Goal: Information Seeking & Learning: Learn about a topic

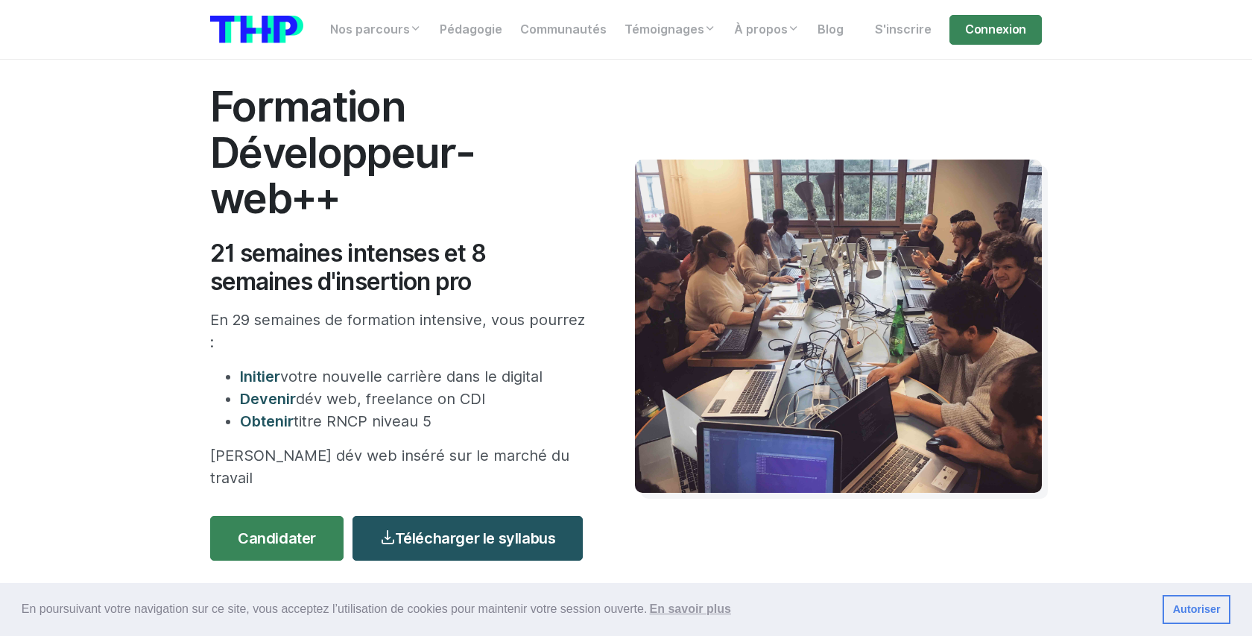
scroll to position [72, 0]
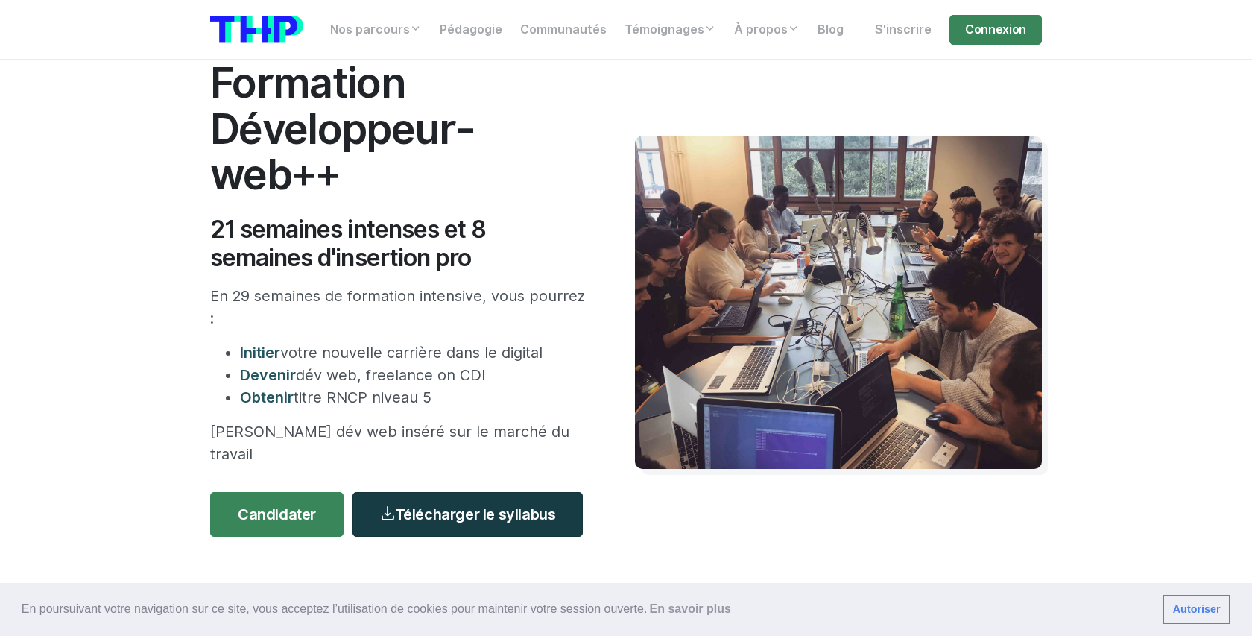
click at [454, 507] on link "Télécharger le syllabus" at bounding box center [467, 514] width 230 height 45
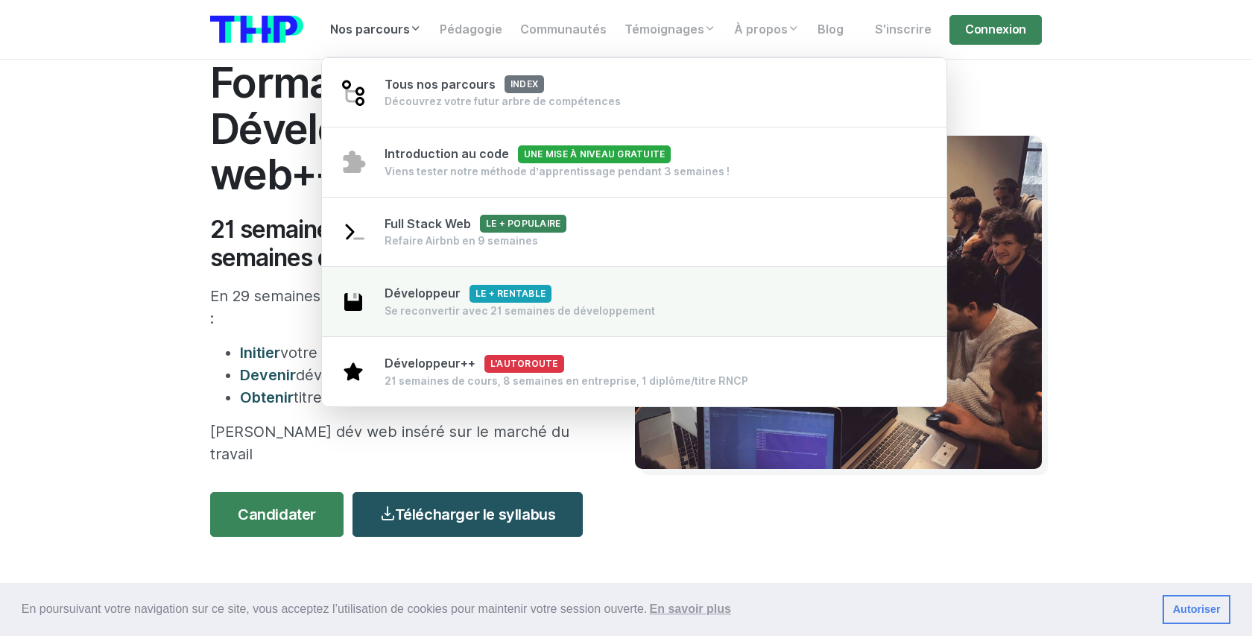
click at [410, 289] on span "Développeur Le + rentable" at bounding box center [468, 293] width 167 height 14
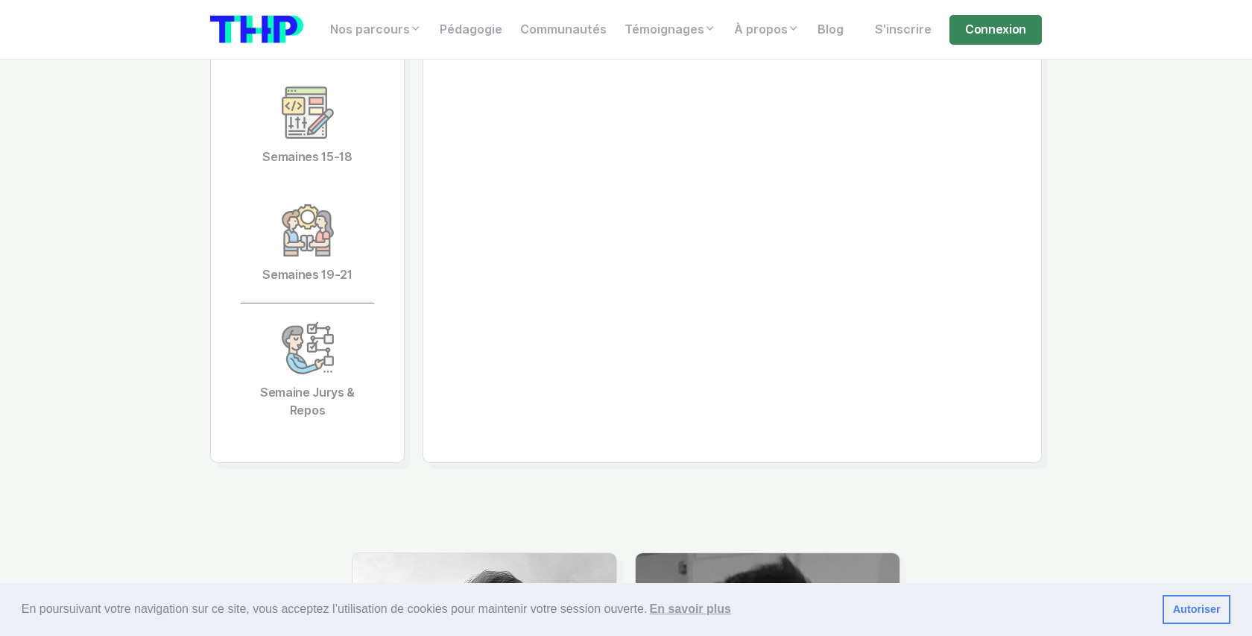
scroll to position [3800, 0]
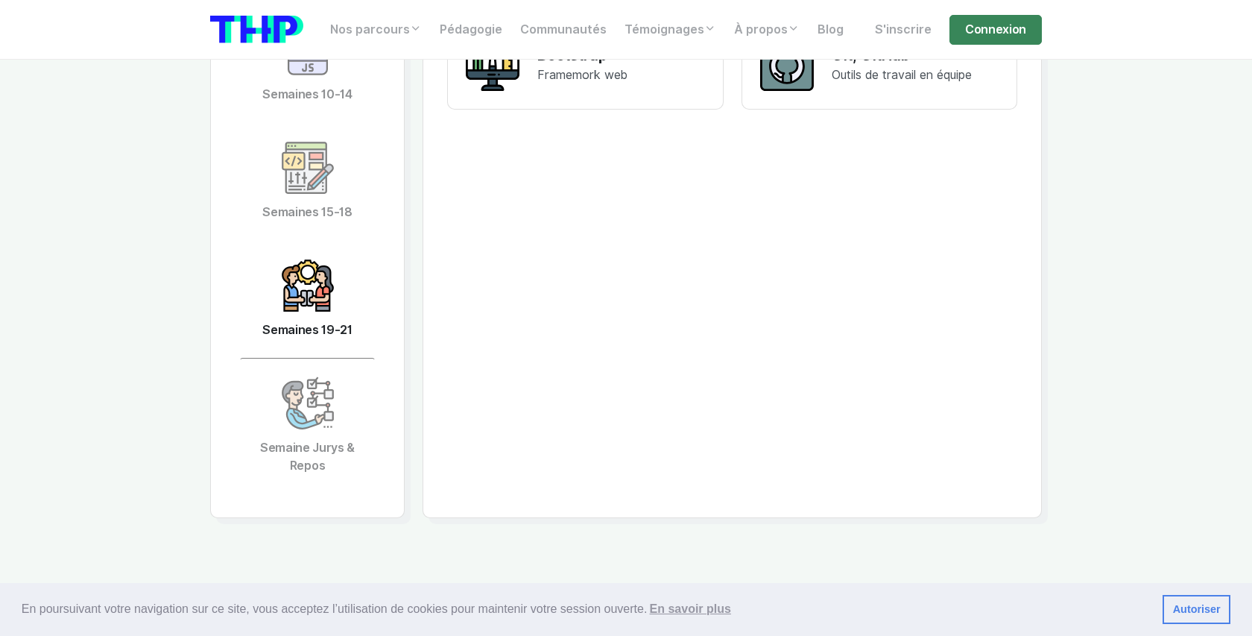
click at [301, 259] on img at bounding box center [308, 286] width 54 height 54
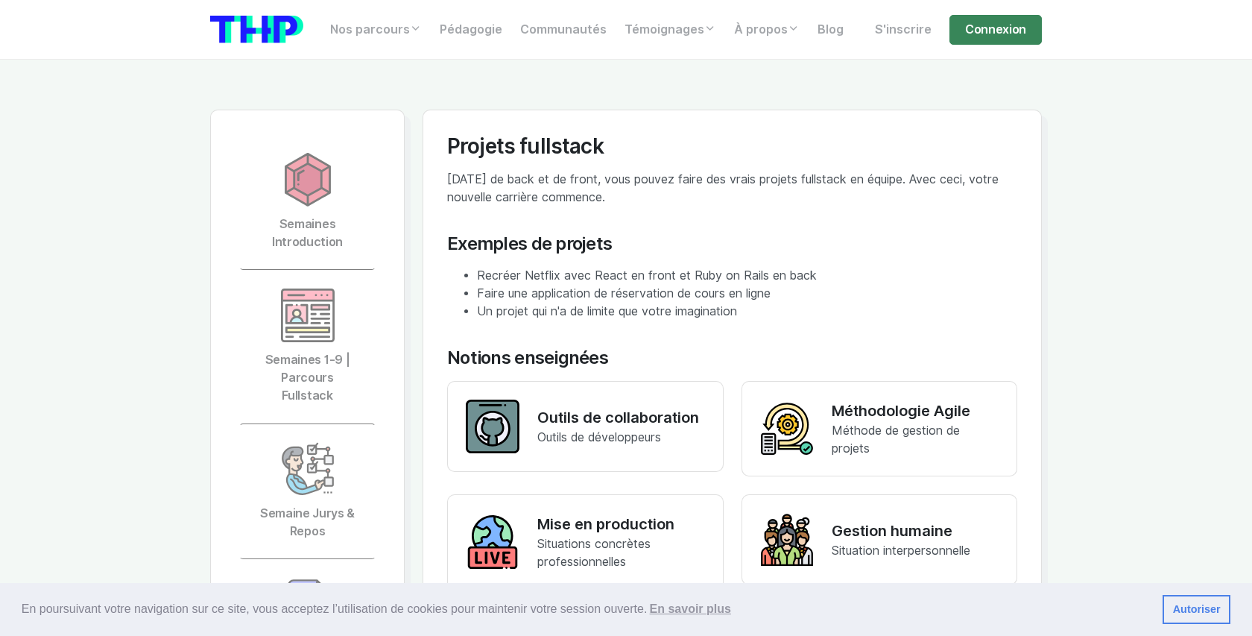
scroll to position [3245, 0]
click at [341, 283] on link "Semaines 1-9 | Parcours Fullstack" at bounding box center [307, 348] width 136 height 154
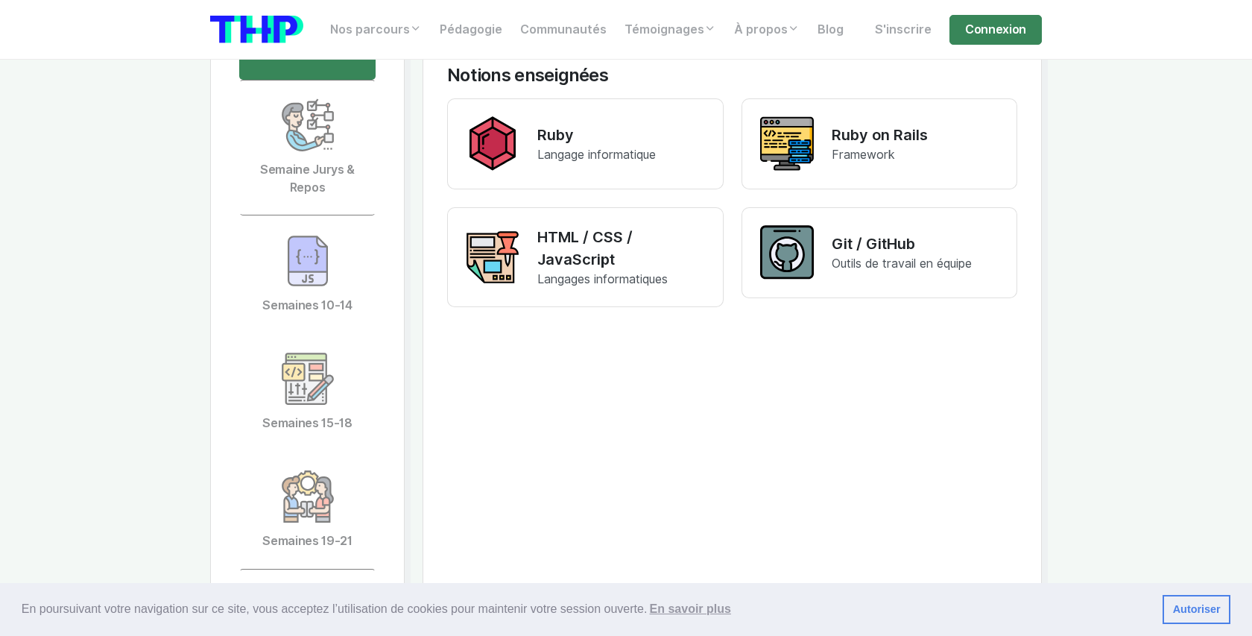
scroll to position [3628, 0]
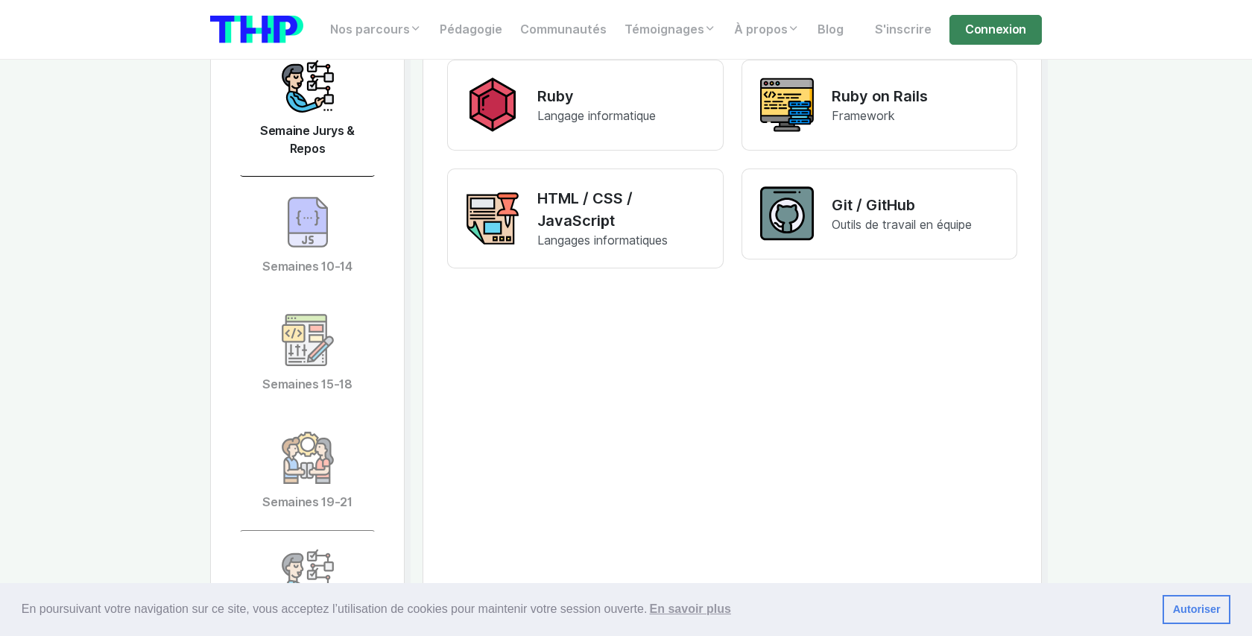
click at [316, 130] on link "Semaine Jurys & Repos" at bounding box center [307, 109] width 136 height 136
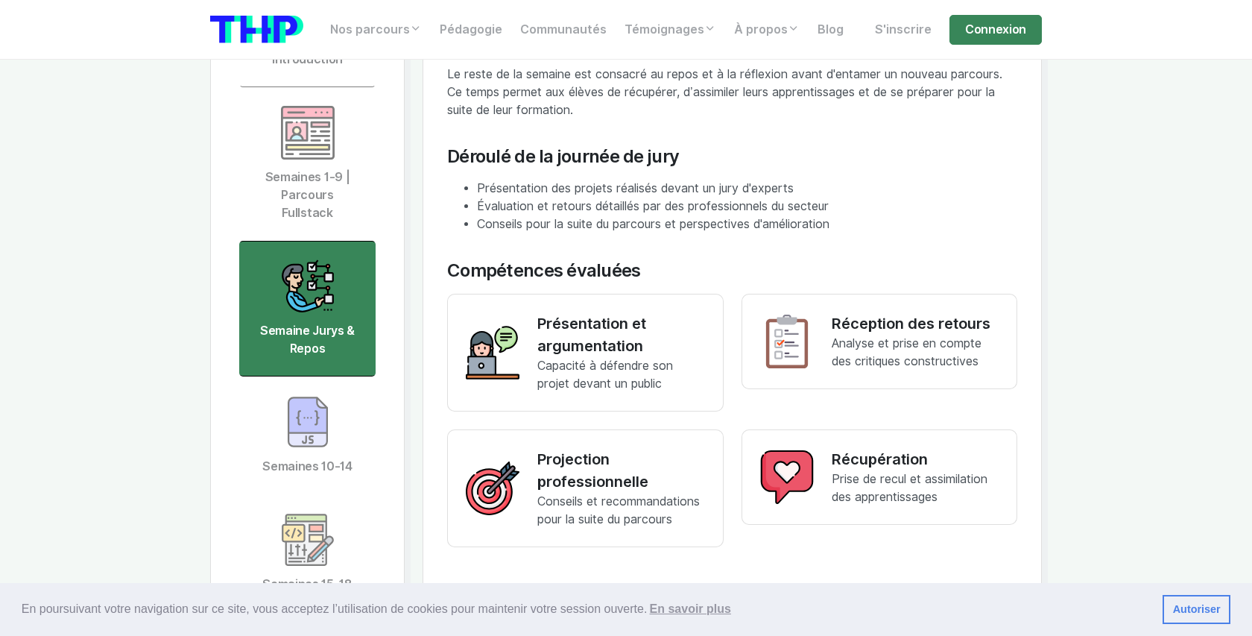
scroll to position [3267, 0]
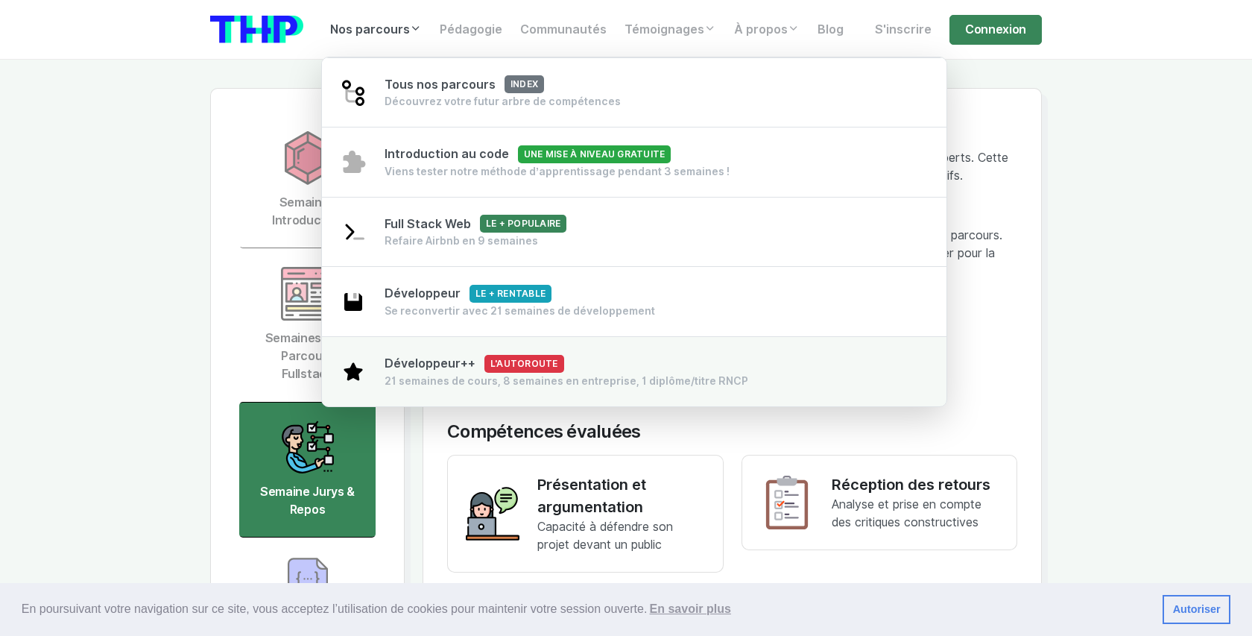
click at [440, 373] on div "Développeur++ L'autoroute 21 semaines de cours, 8 semaines en entreprise, 1 dip…" at bounding box center [567, 372] width 364 height 34
